Goal: Task Accomplishment & Management: Use online tool/utility

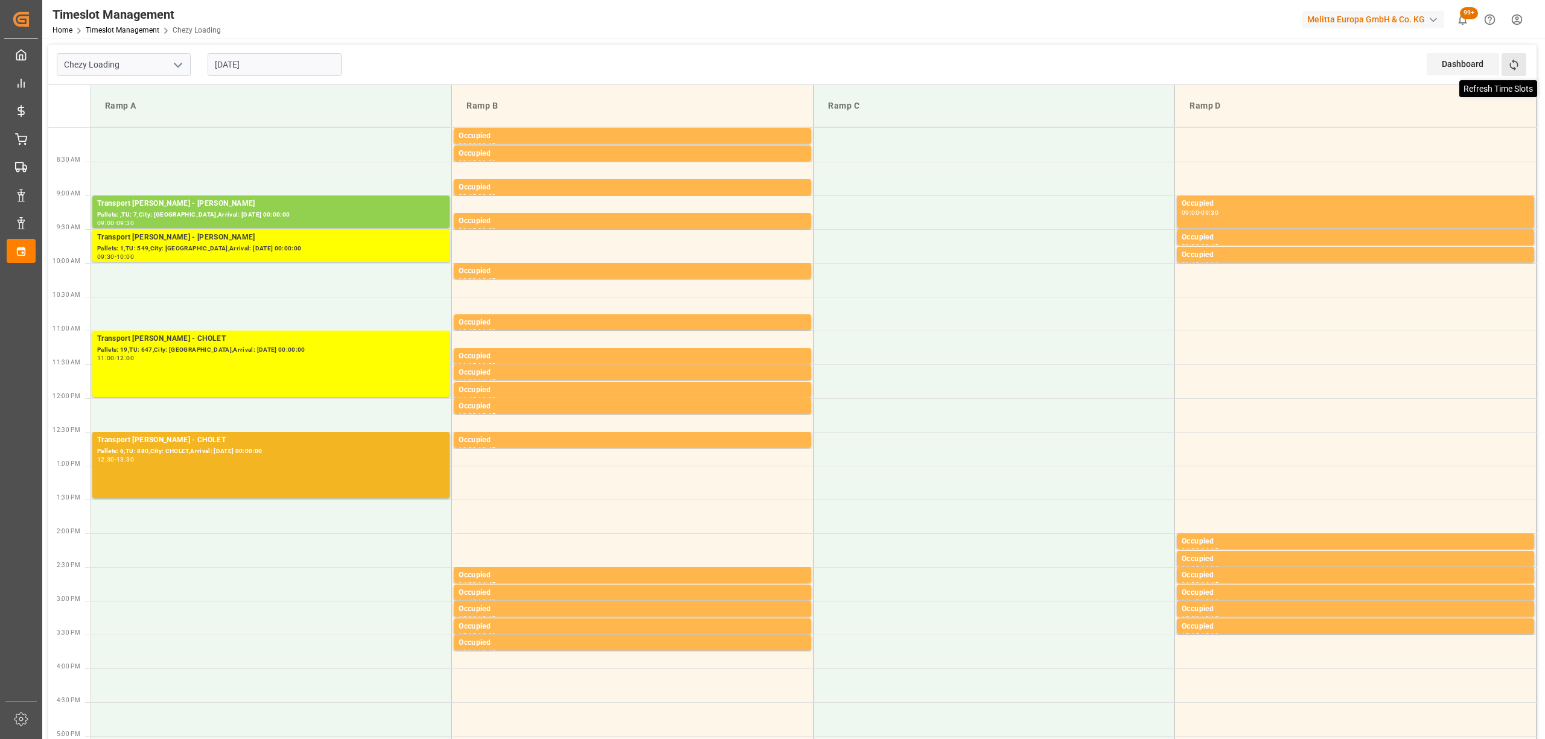
click at [1510, 63] on icon at bounding box center [1514, 65] width 13 height 13
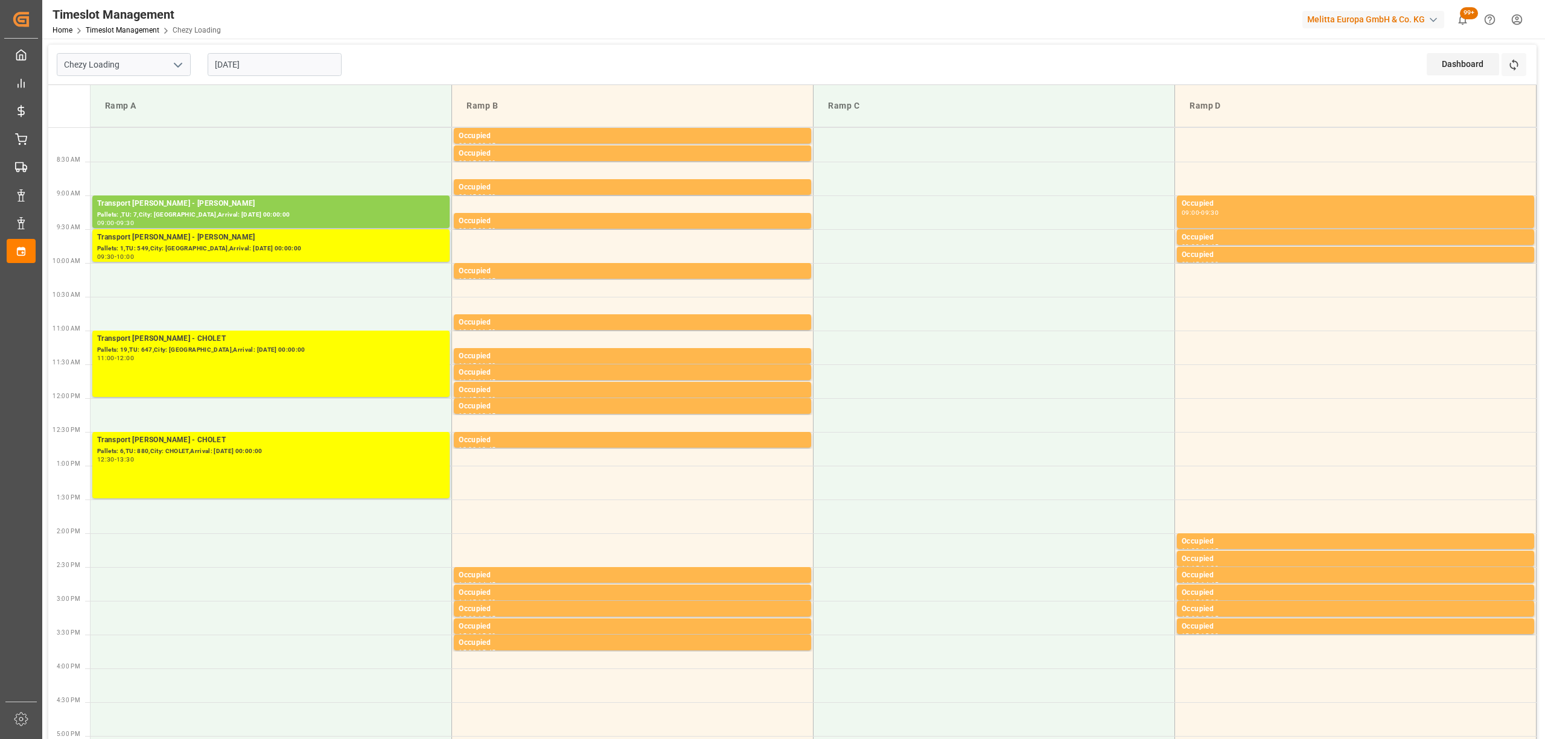
click at [523, 42] on div "Chezy Loading [DATE] Dashboard View Dashboard Refresh Time Slots Ramp A Ramp B …" at bounding box center [792, 645] width 1501 height 1213
click at [321, 14] on div "Timeslot Management Home Timeslot Management Chezy Loading Melitta Europa GmbH …" at bounding box center [789, 19] width 1511 height 39
click at [1510, 59] on icon at bounding box center [1514, 65] width 13 height 13
click at [334, 247] on div "Pallets: 1,TU: 549,City: [GEOGRAPHIC_DATA],Arrival: [DATE] 00:00:00" at bounding box center [271, 249] width 348 height 10
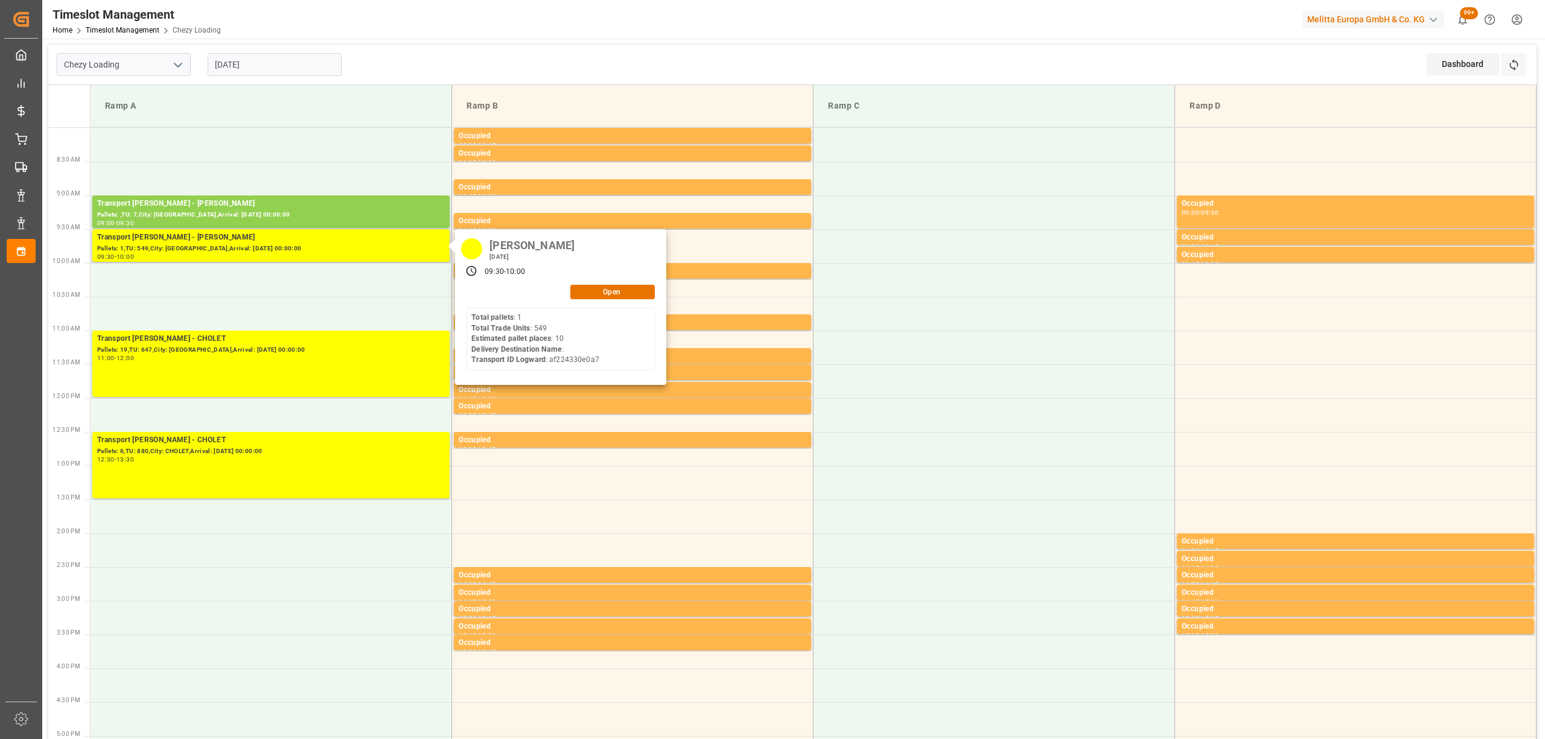
click at [614, 284] on div "[PERSON_NAME] [DATE] 09:30 - 10:00 Open Total pallets : 1 Total Trade Units : 5…" at bounding box center [560, 307] width 211 height 156
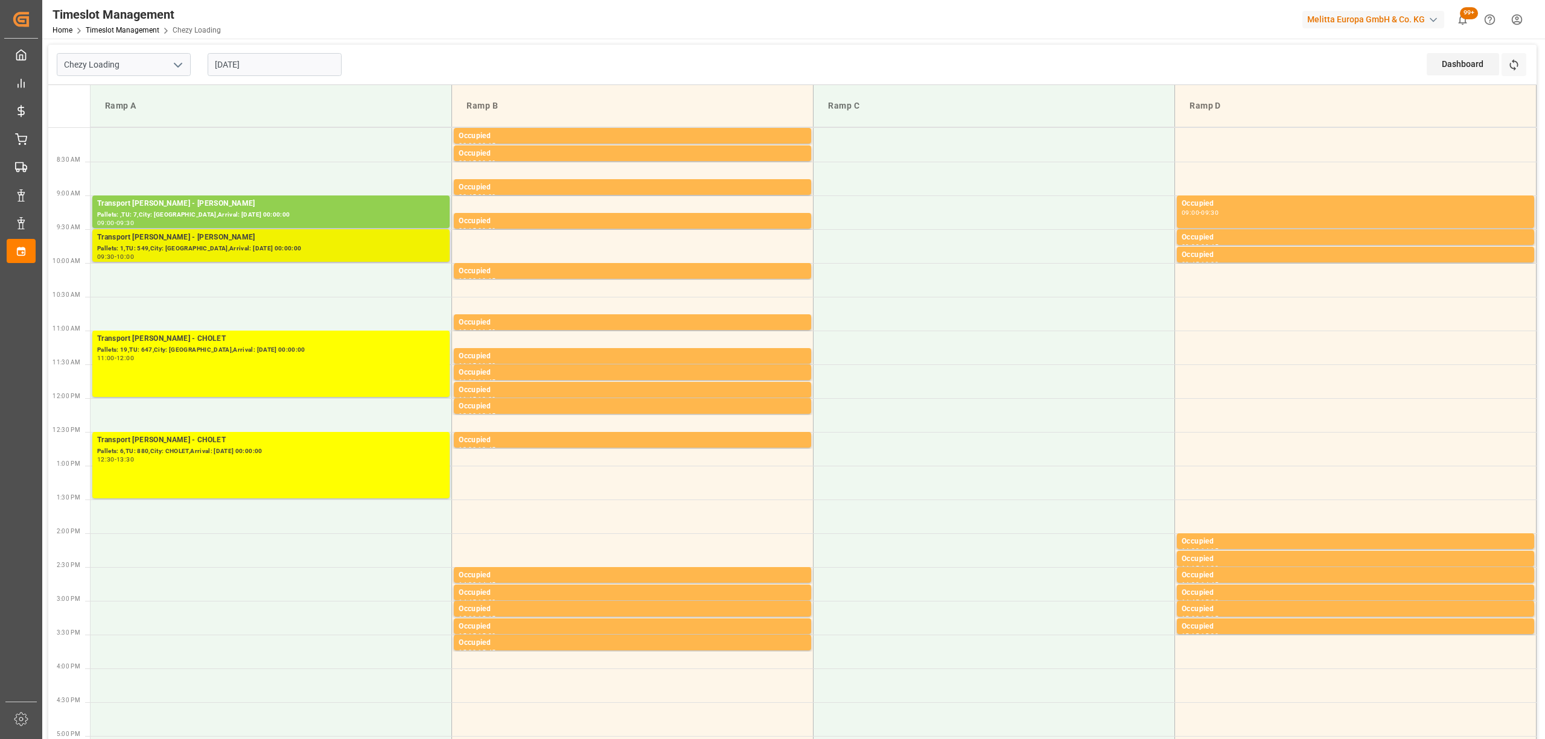
click at [183, 237] on div "Transport [PERSON_NAME] - [PERSON_NAME]" at bounding box center [271, 238] width 348 height 12
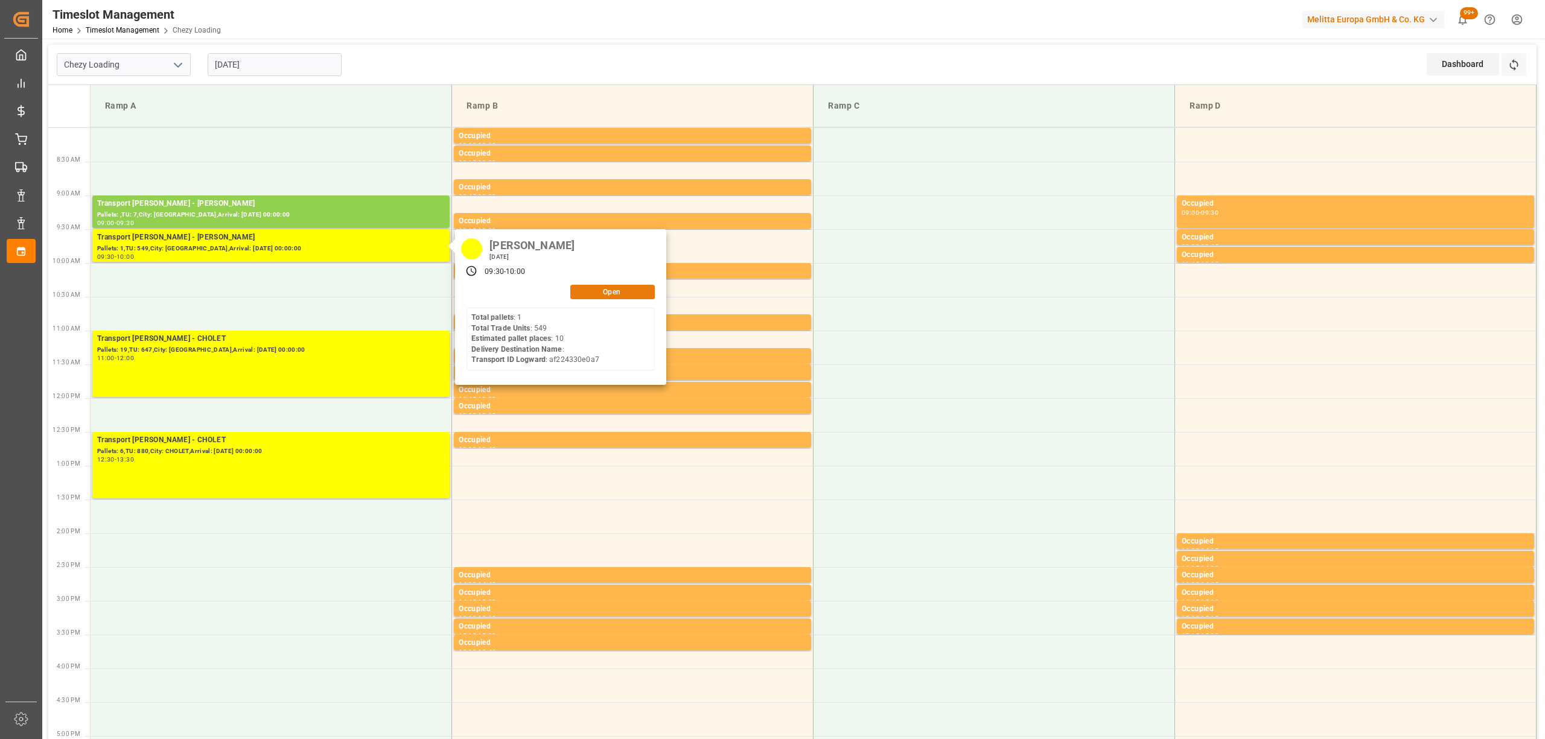
click at [576, 292] on button "Open" at bounding box center [612, 292] width 85 height 14
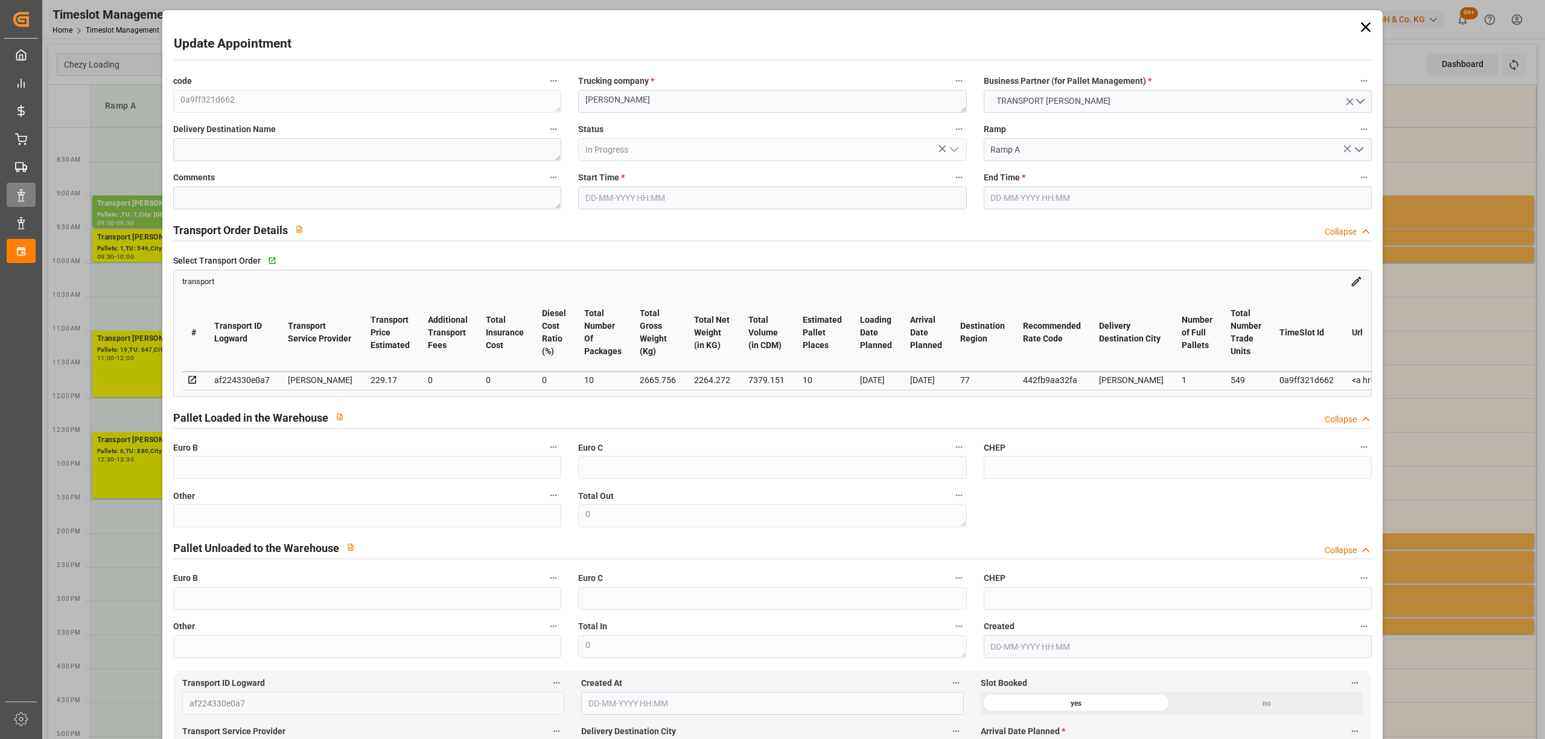
type input "10"
type input "229.17"
type input "0"
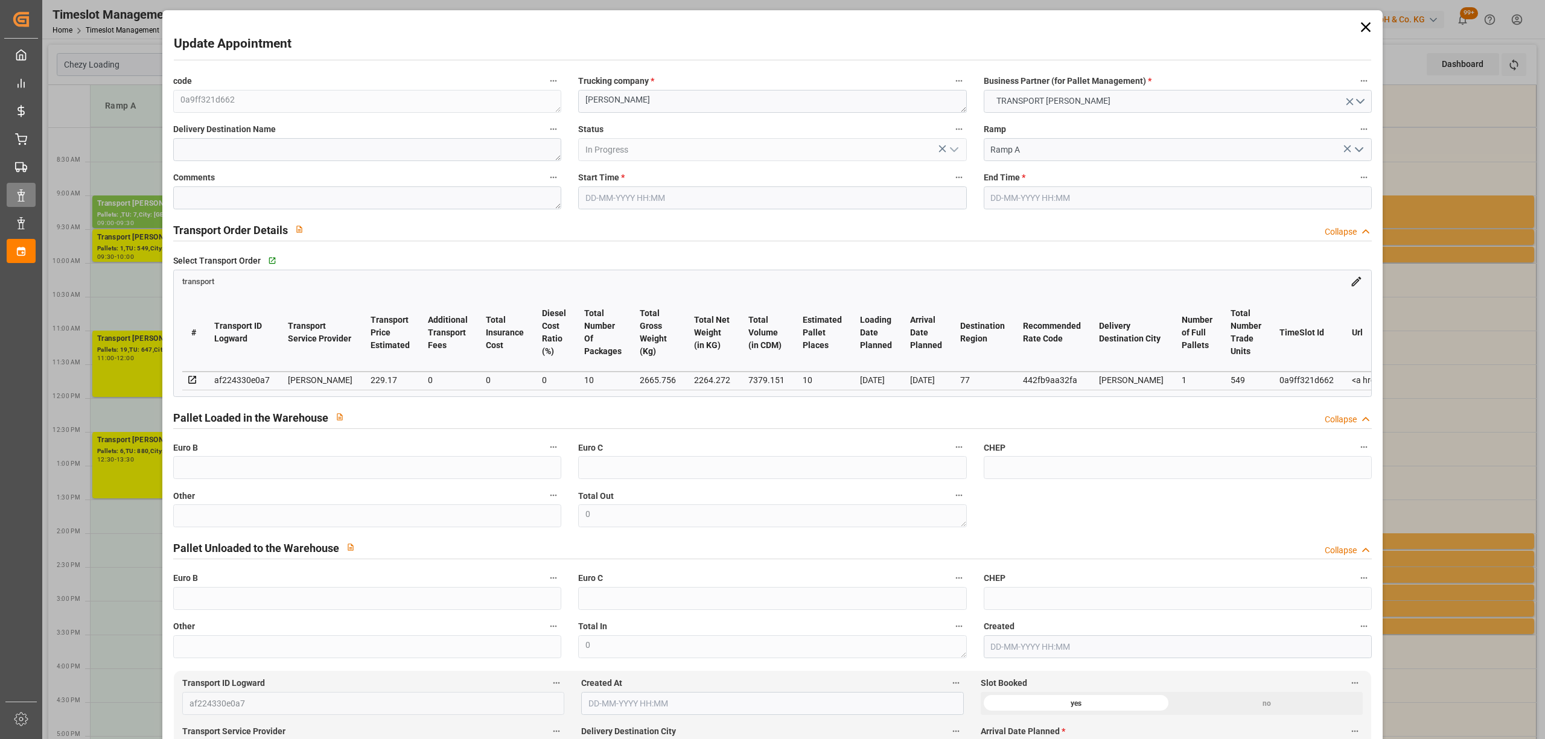
type input "221.4241"
type input "-7.7459"
type input "10"
type input "2264.272"
type input "3721.372"
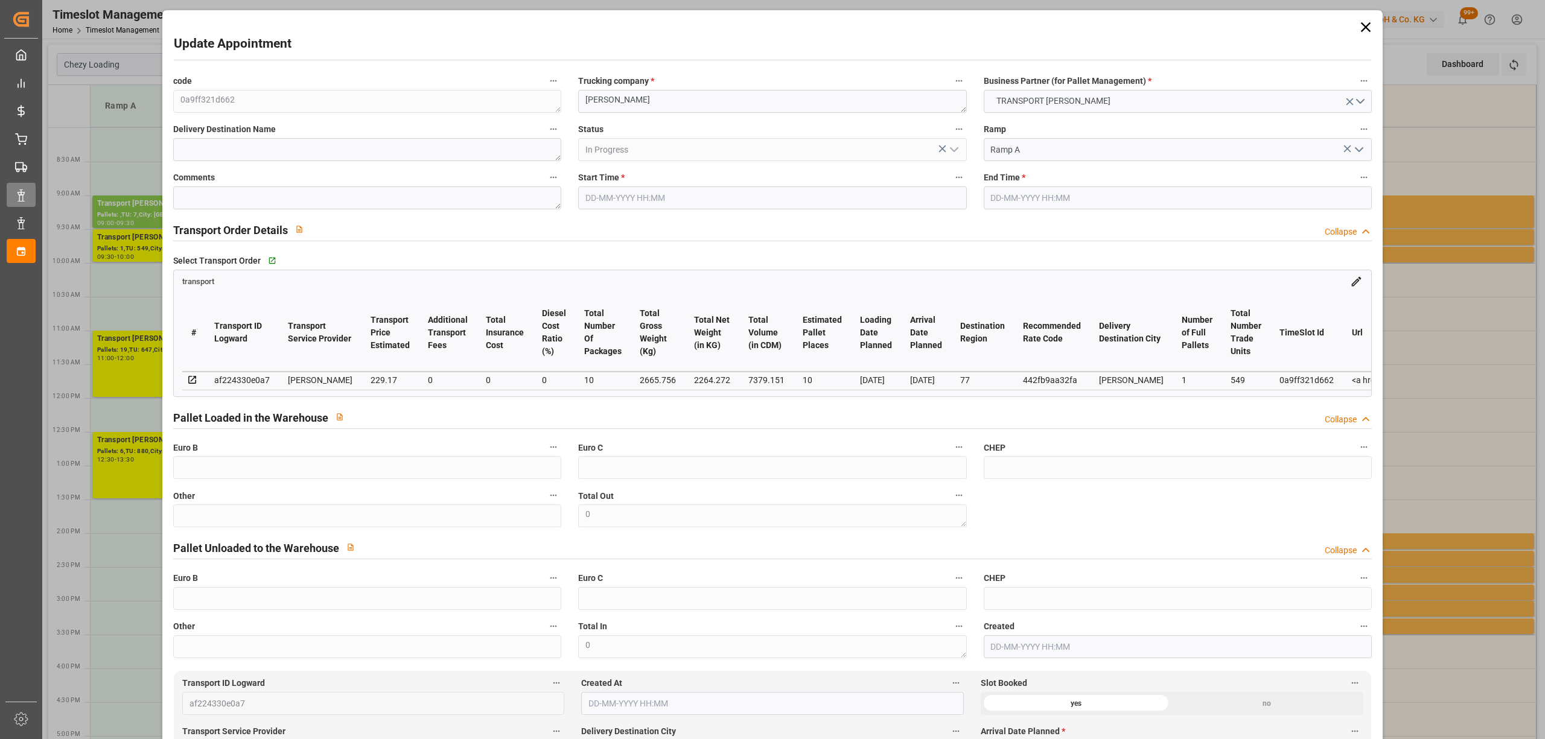
type input "7379.151"
type input "77"
type input "1"
type input "549"
type input "44"
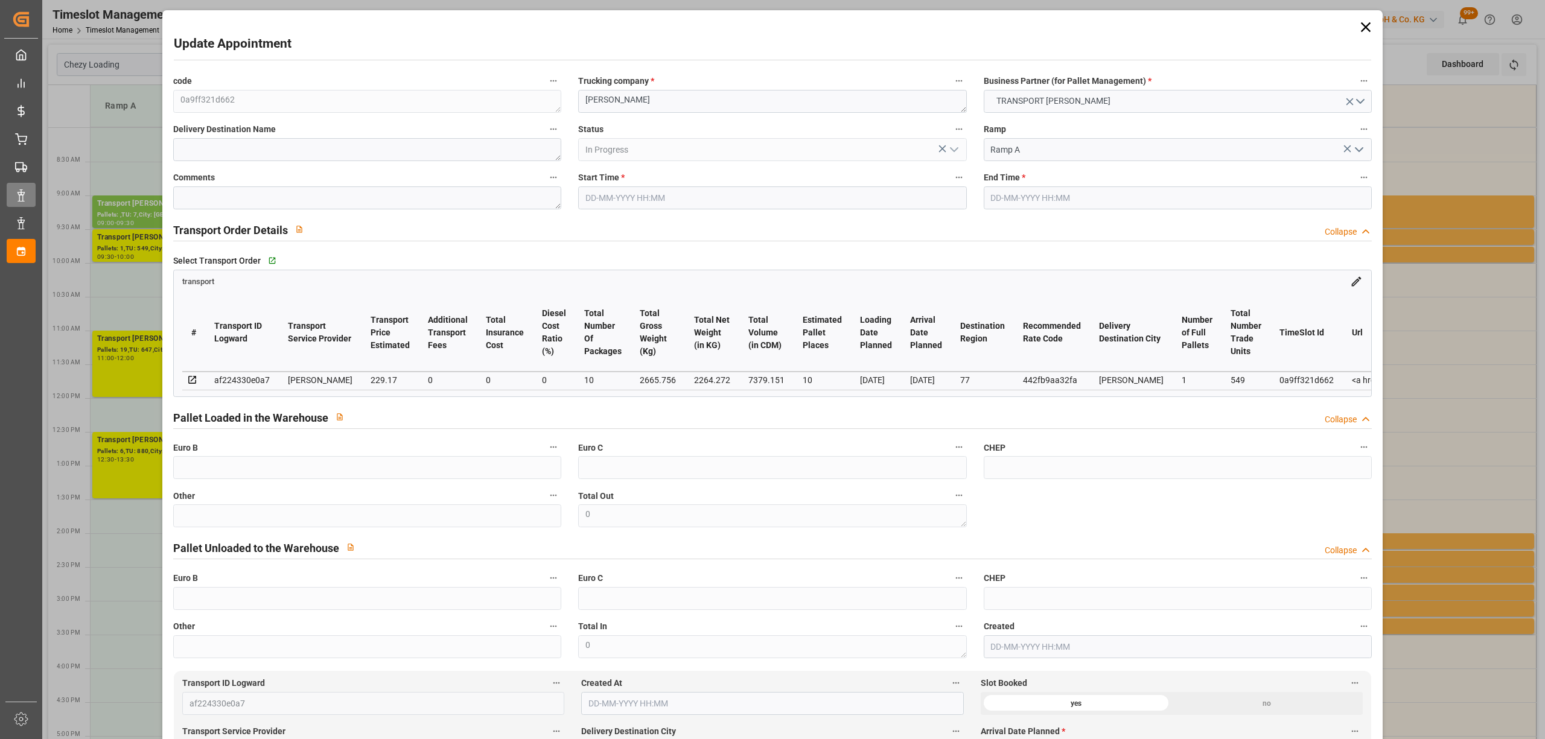
type input "101"
type input "2665.756"
type input "0"
type input "4710.8598"
type input "0"
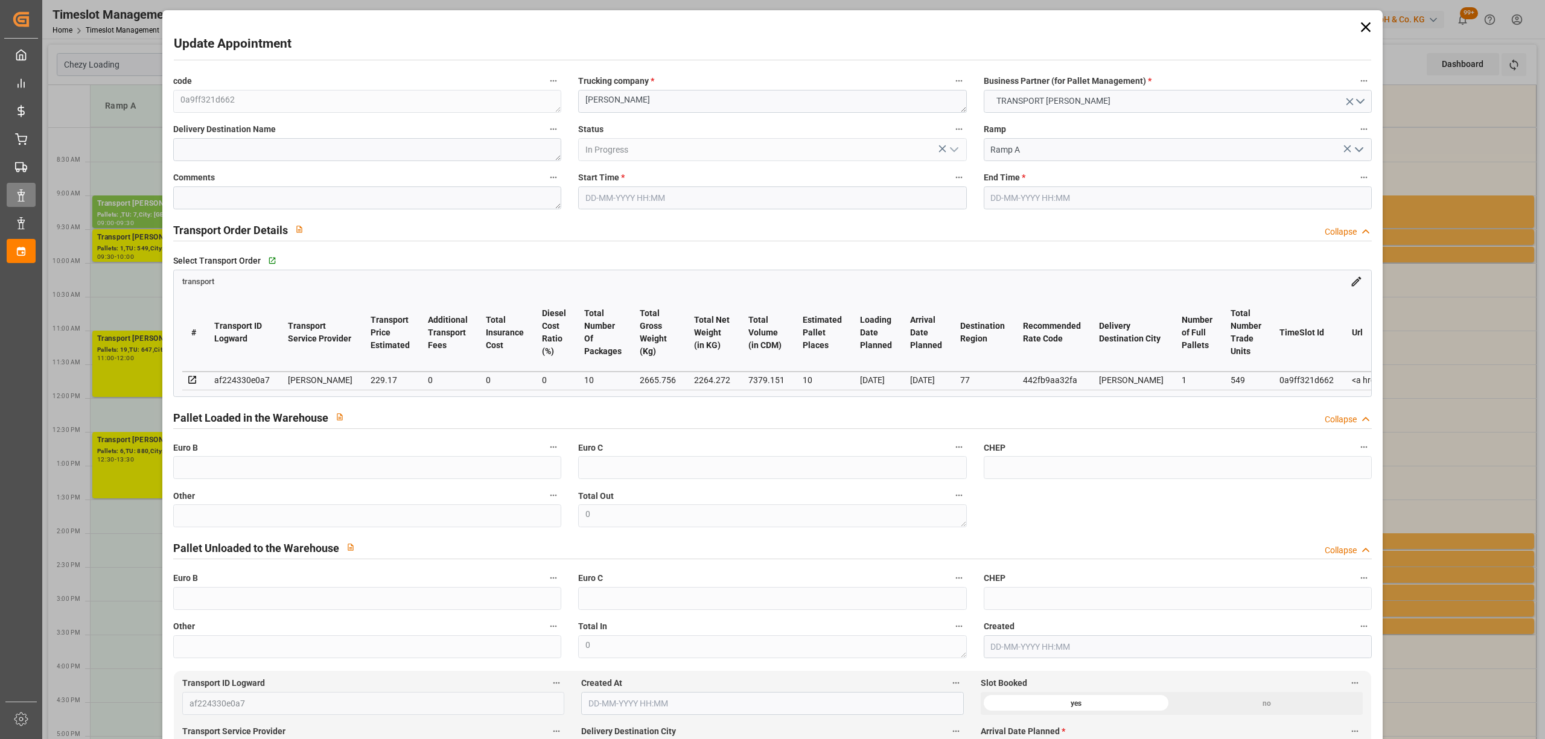
type input "0"
type input "21"
type input "35"
type input "[DATE] 09:30"
type input "[DATE] 10:00"
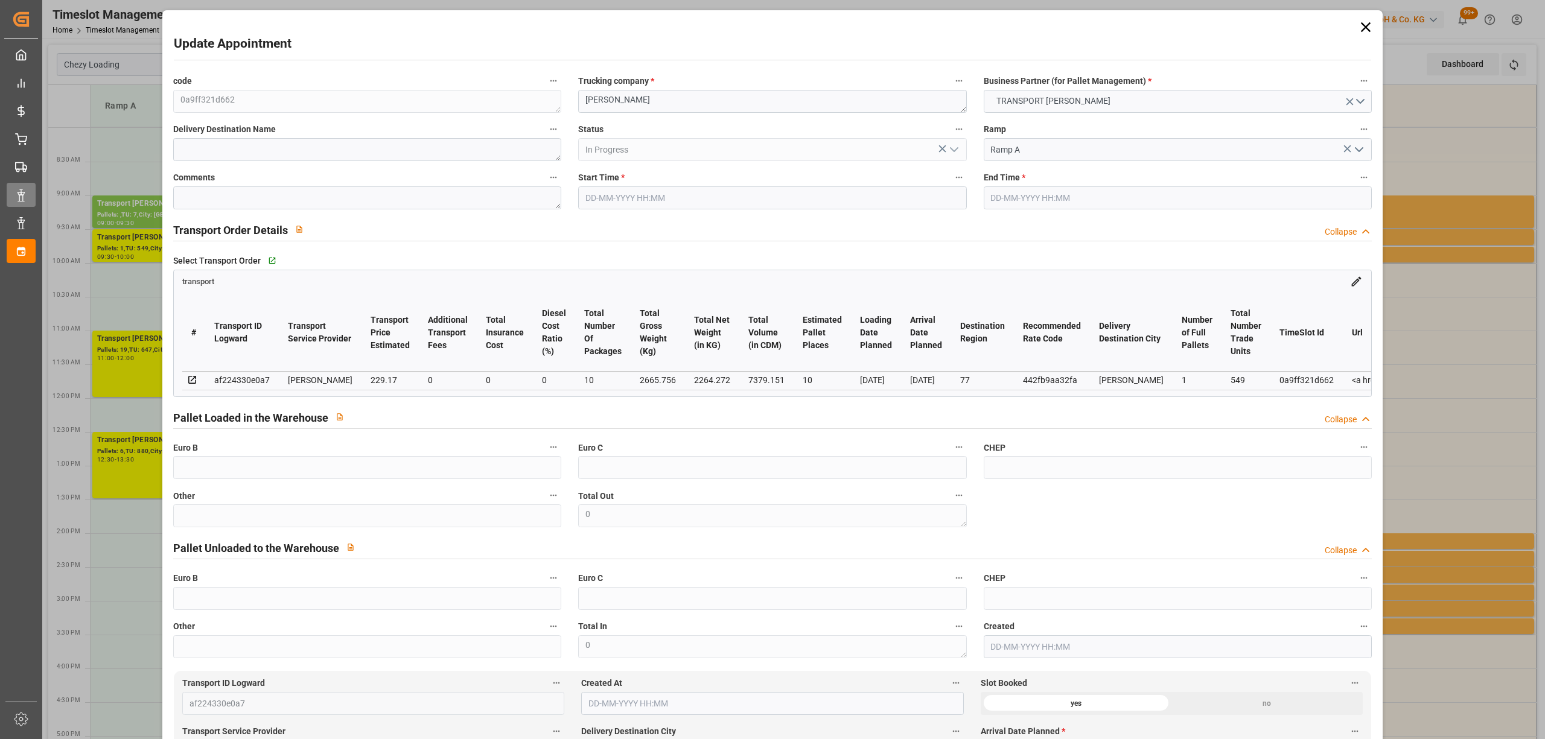
type input "[DATE] 12:25"
type input "[DATE] 11:25"
type input "[DATE]"
click at [1358, 22] on icon at bounding box center [1365, 27] width 17 height 17
